Goal: Find specific page/section: Find specific page/section

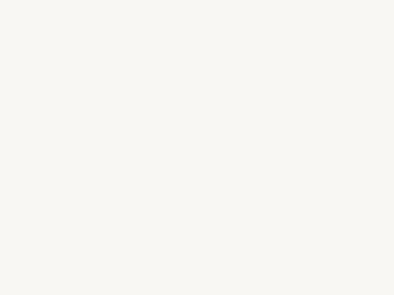
select select "US"
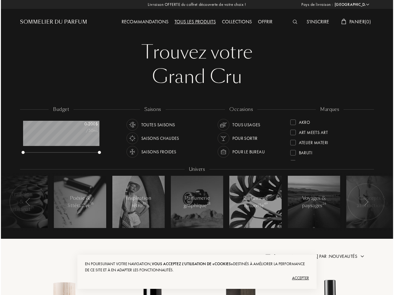
scroll to position [31, 76]
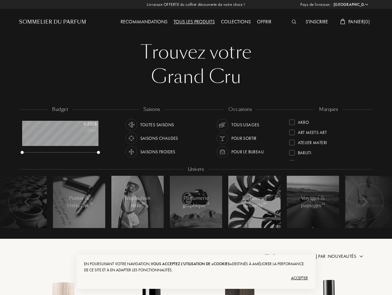
click at [294, 22] on img at bounding box center [294, 22] width 5 height 4
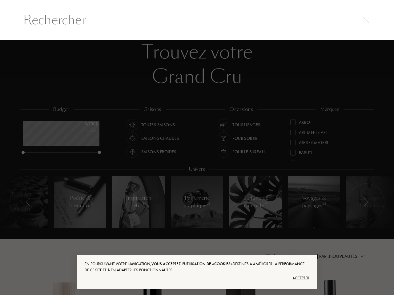
click at [354, 22] on input "text" at bounding box center [197, 20] width 372 height 18
click at [60, 133] on div at bounding box center [197, 168] width 394 height 256
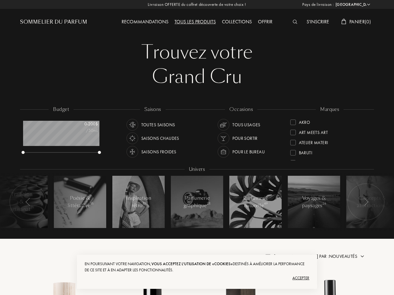
click at [149, 124] on div "Toutes saisons" at bounding box center [158, 125] width 34 height 12
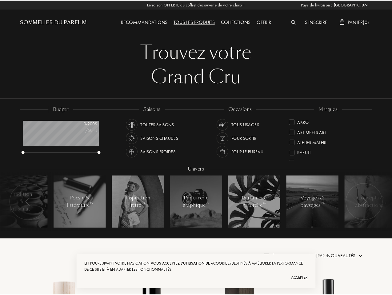
scroll to position [0, 0]
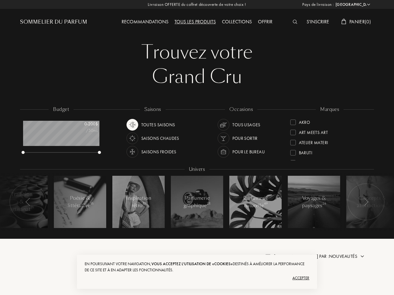
click at [152, 137] on div "Saisons chaudes" at bounding box center [160, 139] width 38 height 12
click at [150, 151] on div "Saisons froides" at bounding box center [158, 152] width 35 height 12
click at [238, 124] on div "Tous usages" at bounding box center [246, 125] width 28 height 12
click at [237, 137] on div "Pour sortir" at bounding box center [243, 139] width 25 height 12
click at [240, 151] on div "Pour le bureau" at bounding box center [247, 152] width 32 height 12
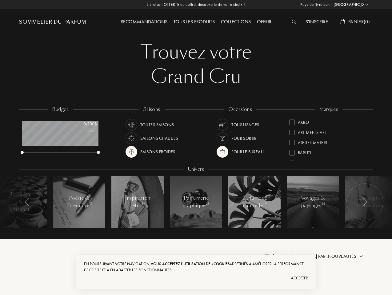
click at [328, 121] on div "Akro" at bounding box center [328, 121] width 79 height 8
